Goal: Find specific page/section: Find specific page/section

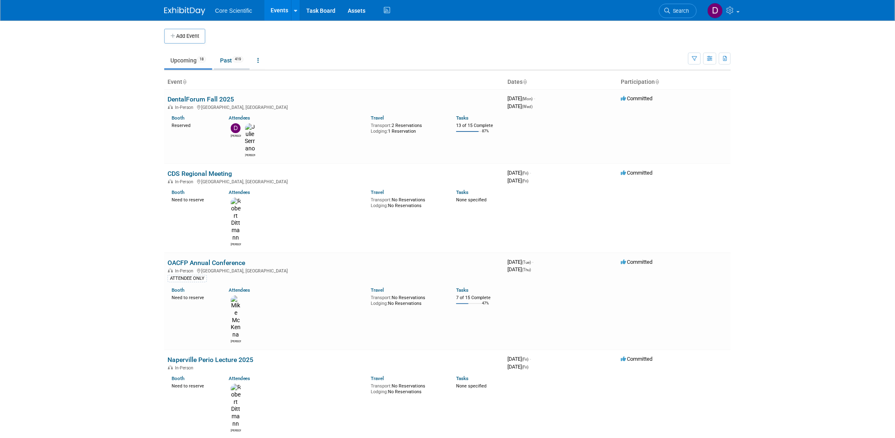
click at [223, 60] on link "Past 419" at bounding box center [232, 61] width 36 height 16
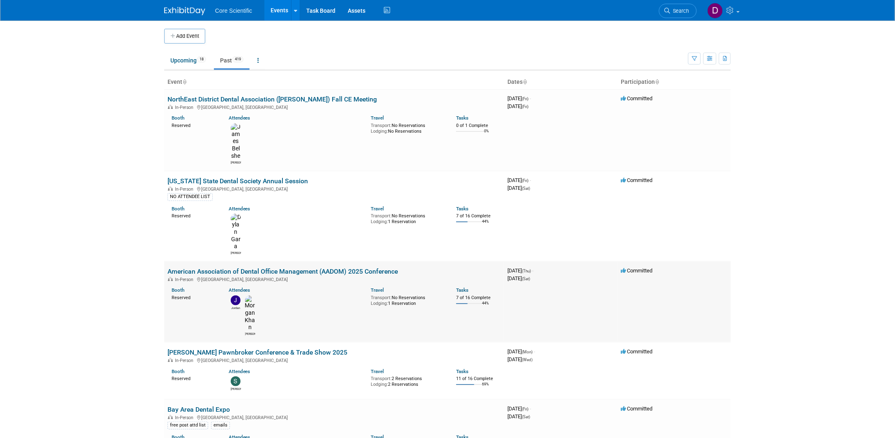
click at [262, 267] on link "American Association of Dental Office Management (AADOM) 2025 Conference" at bounding box center [283, 271] width 230 height 8
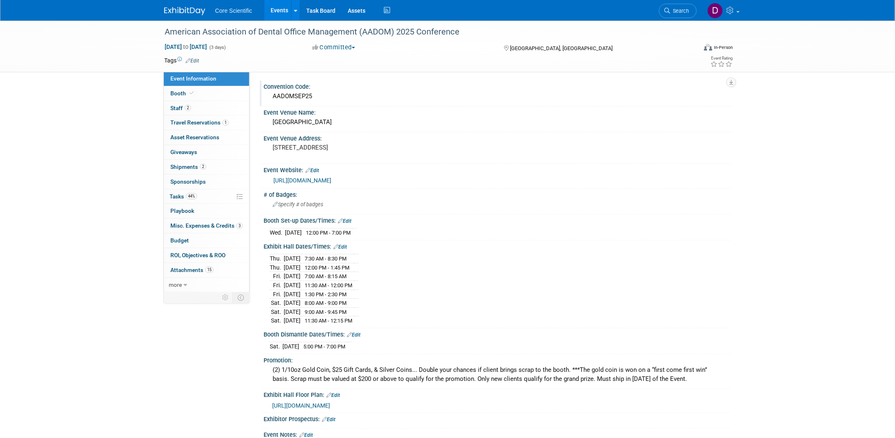
click at [286, 97] on div "AADOMSEP25" at bounding box center [497, 96] width 455 height 13
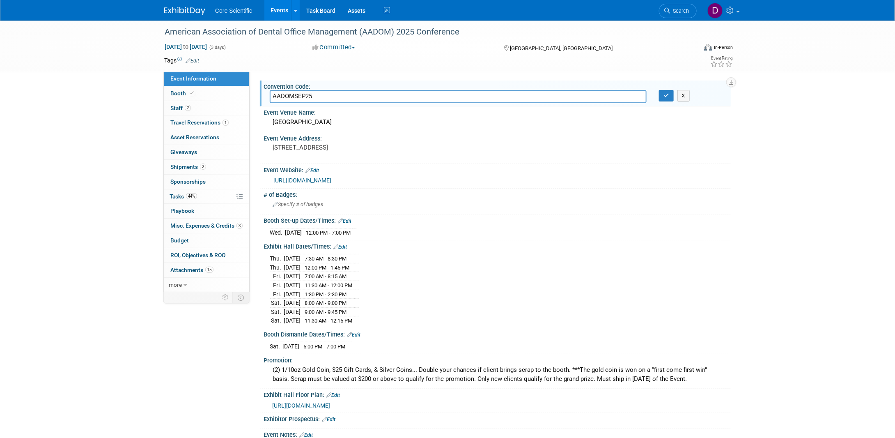
click at [286, 97] on input "AADOMSEP25" at bounding box center [458, 96] width 377 height 13
